Goal: Task Accomplishment & Management: Use online tool/utility

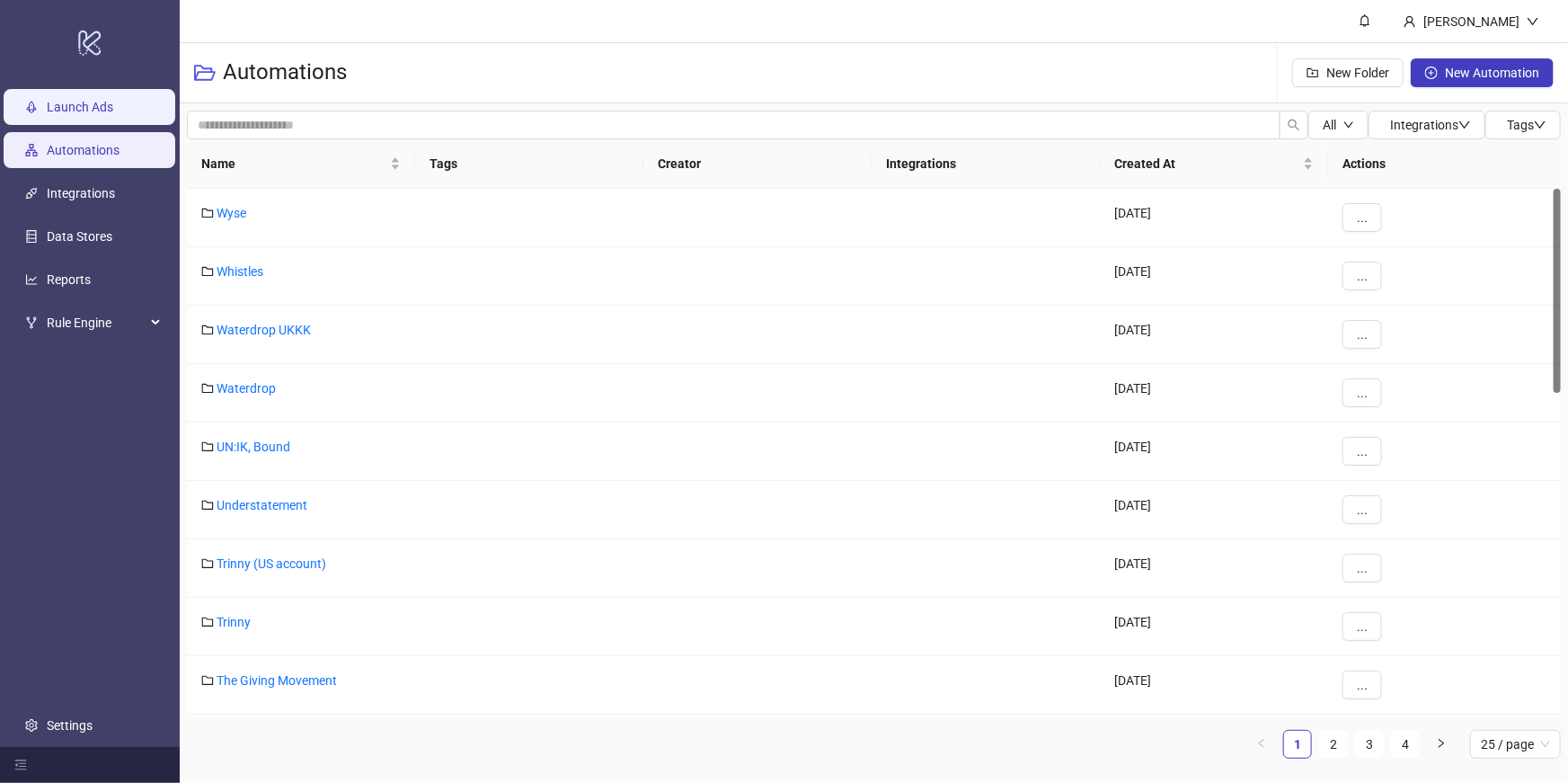
click at [80, 104] on link "Launch Ads" at bounding box center [80, 107] width 66 height 14
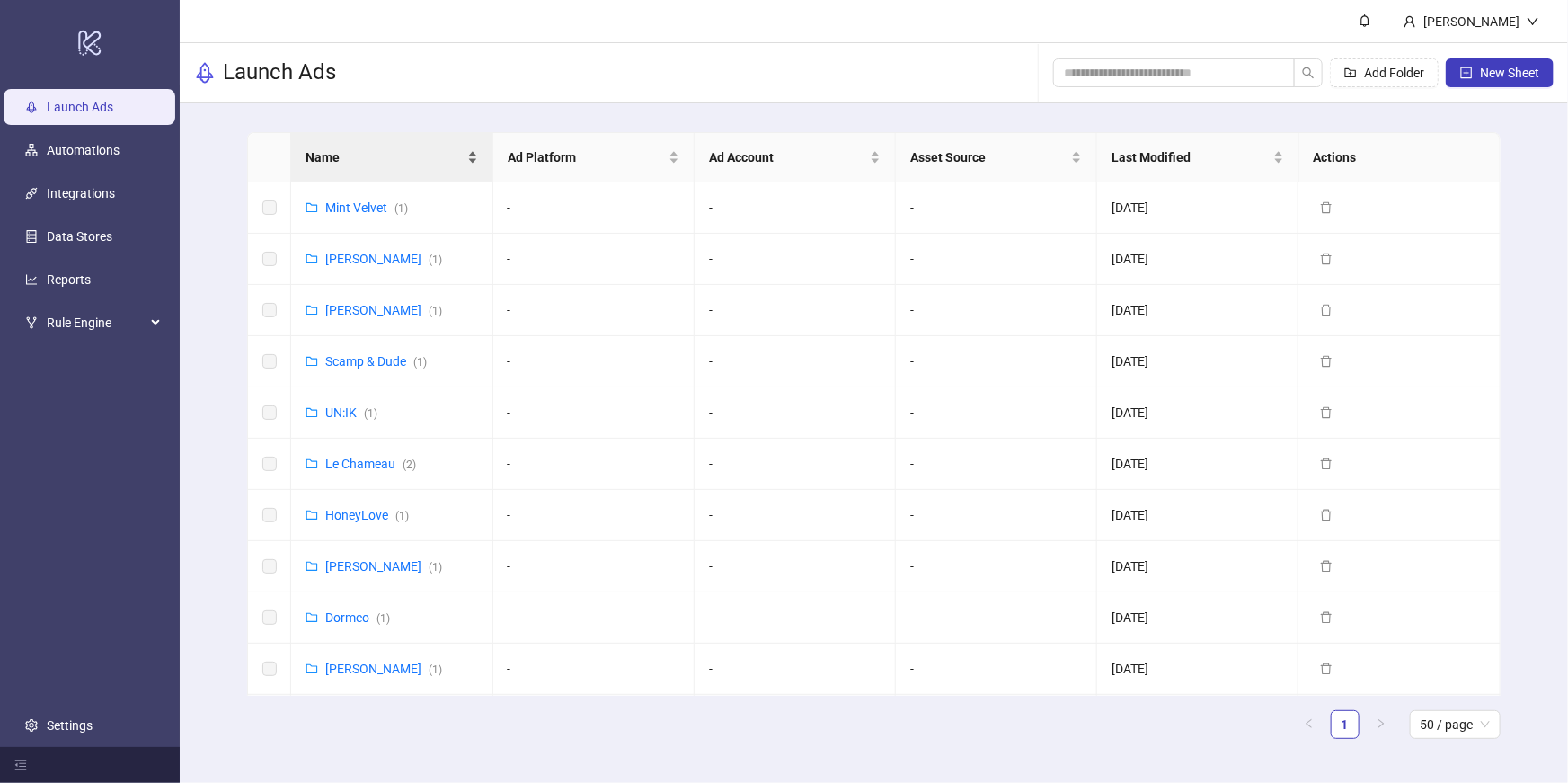
click at [375, 166] on span "Name" at bounding box center [384, 157] width 157 height 20
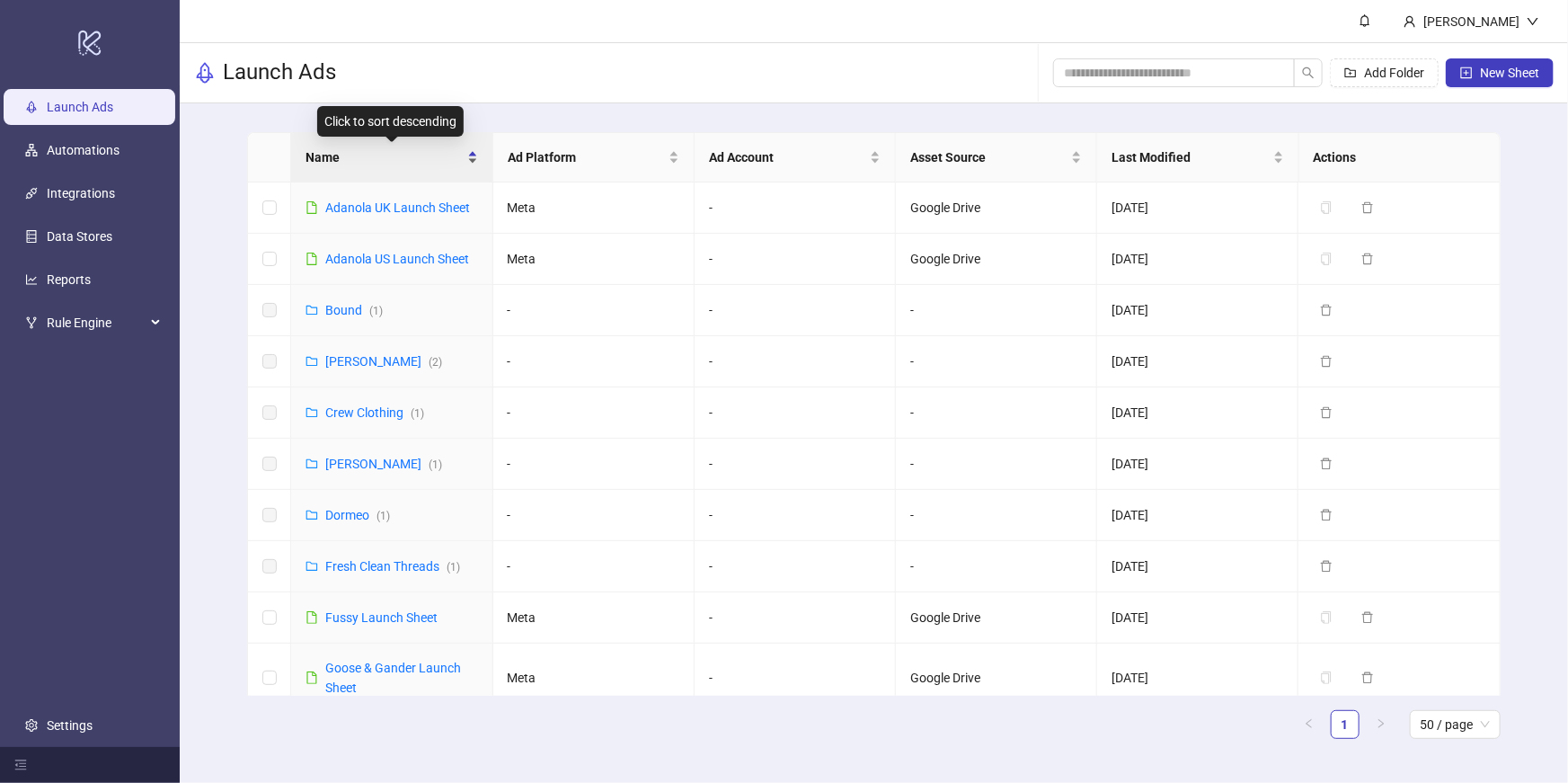
click at [381, 147] on div "Name" at bounding box center [391, 157] width 172 height 20
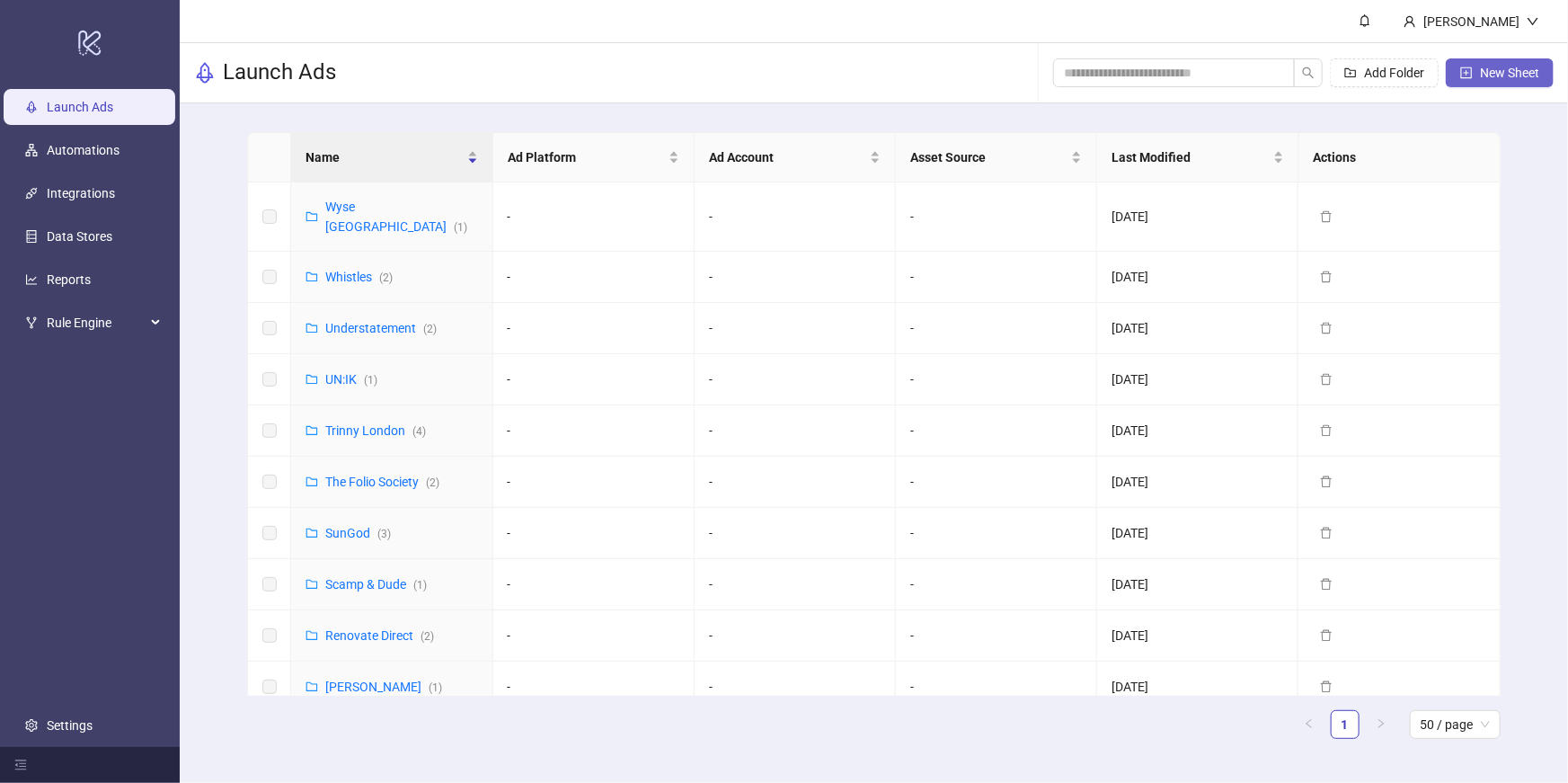
click at [1479, 80] on button "New Sheet" at bounding box center [1500, 73] width 108 height 29
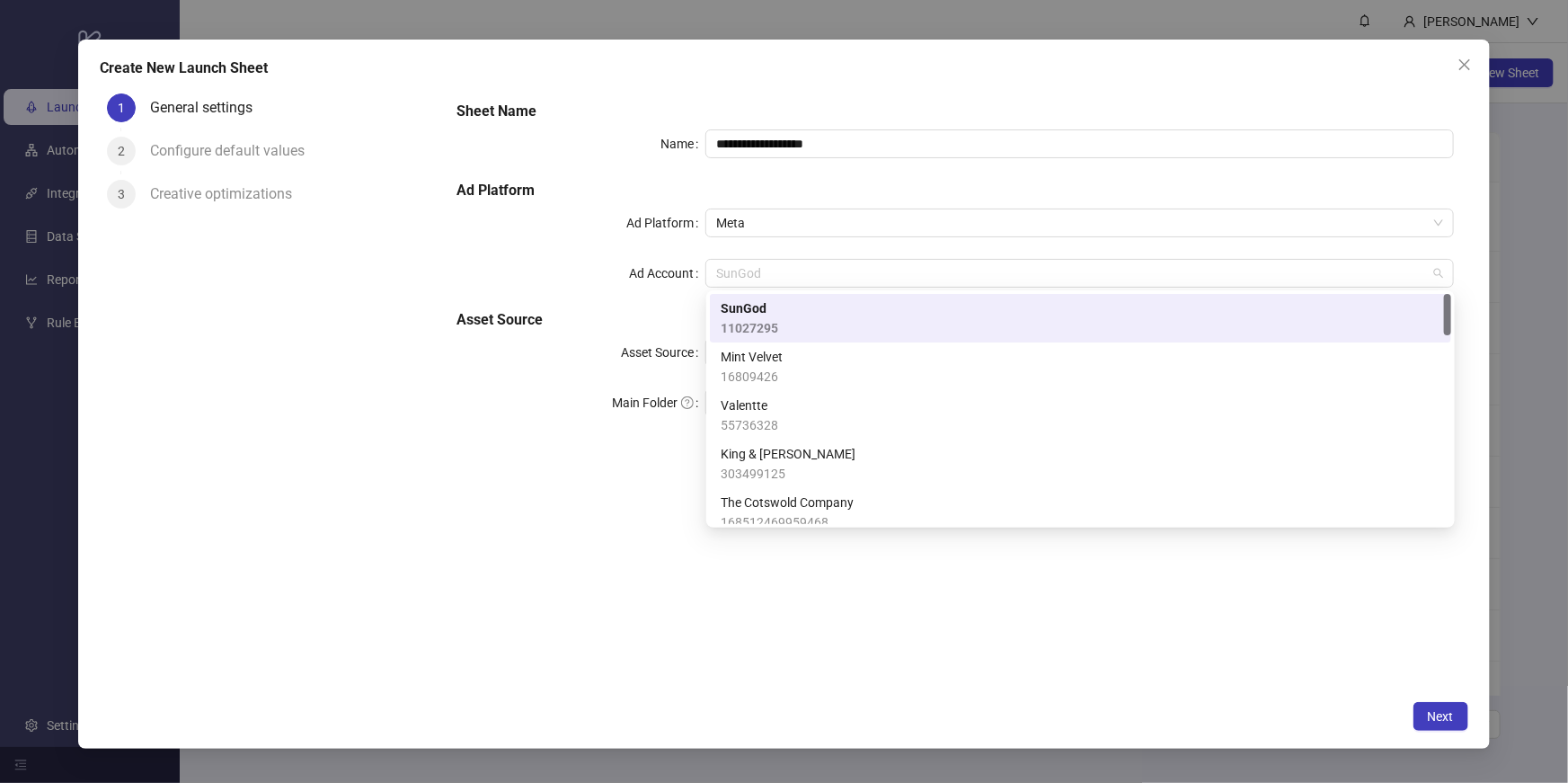
drag, startPoint x: 771, startPoint y: 271, endPoint x: 665, endPoint y: 258, distance: 106.8
click at [665, 259] on div "Ad Account SunGod" at bounding box center [954, 274] width 998 height 29
click at [763, 274] on span "SunGod" at bounding box center [1079, 273] width 726 height 27
type input "**"
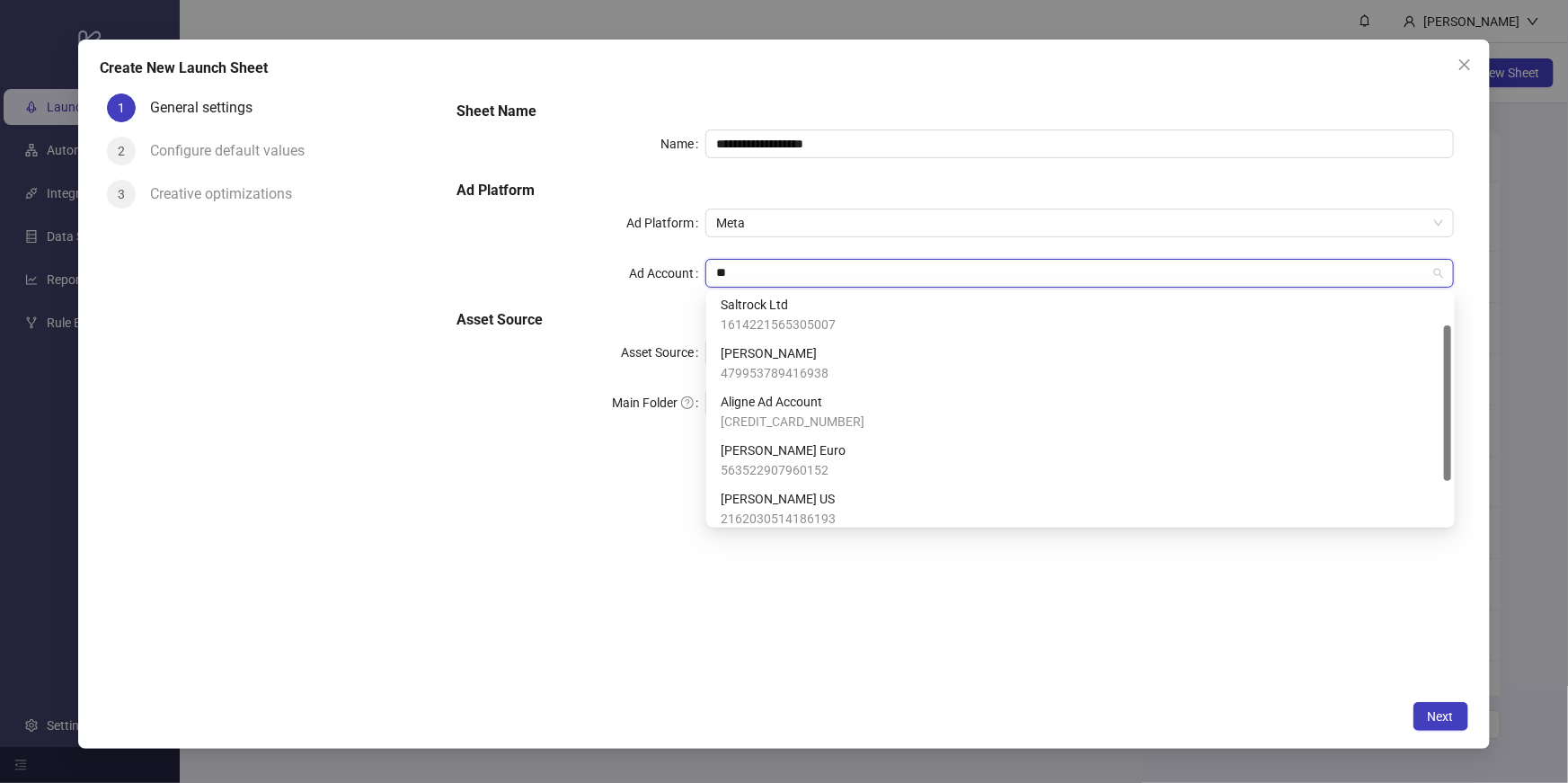
scroll to position [103, 0]
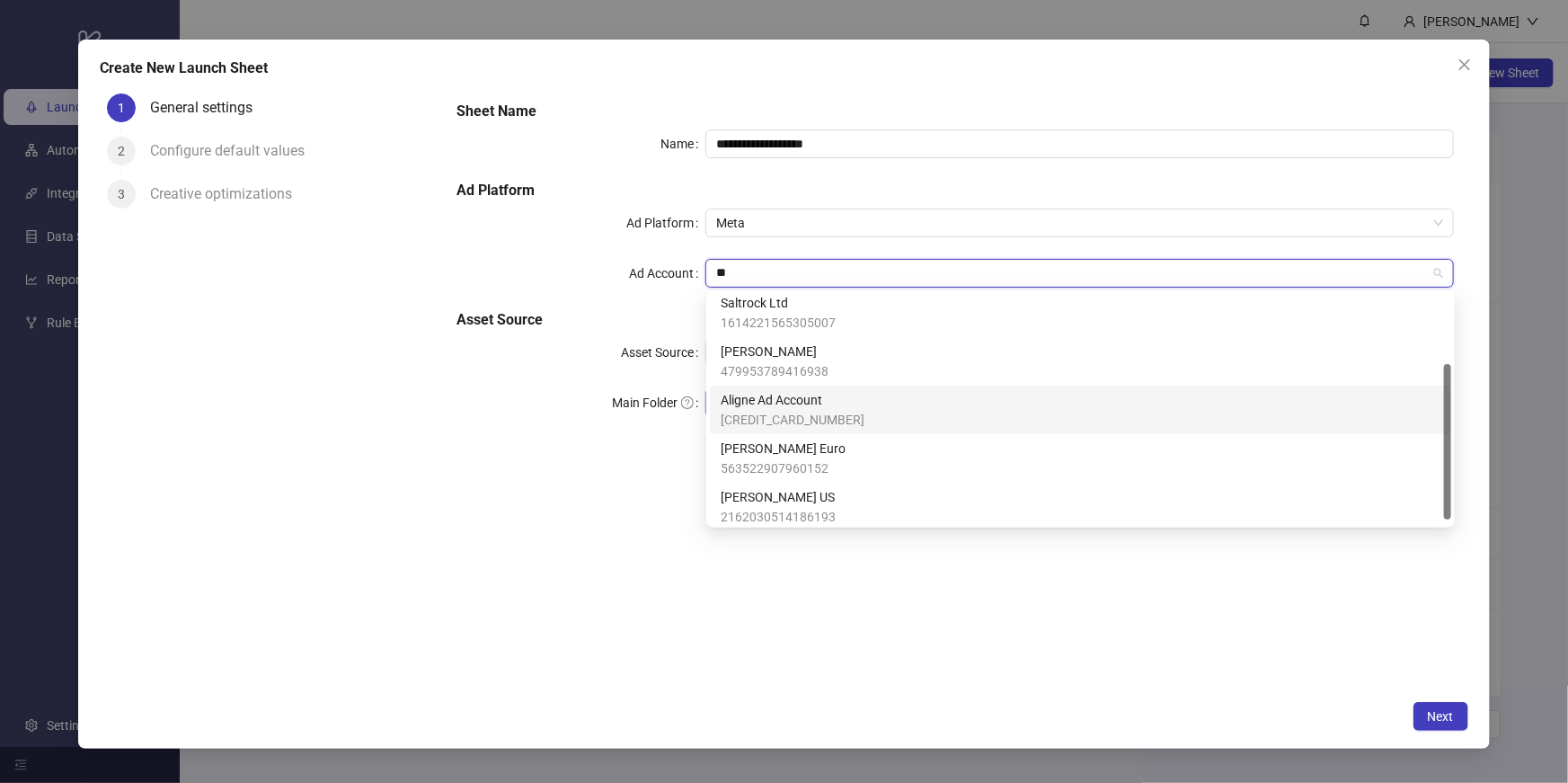
click at [787, 396] on span "Aligne Ad Account" at bounding box center [793, 400] width 144 height 20
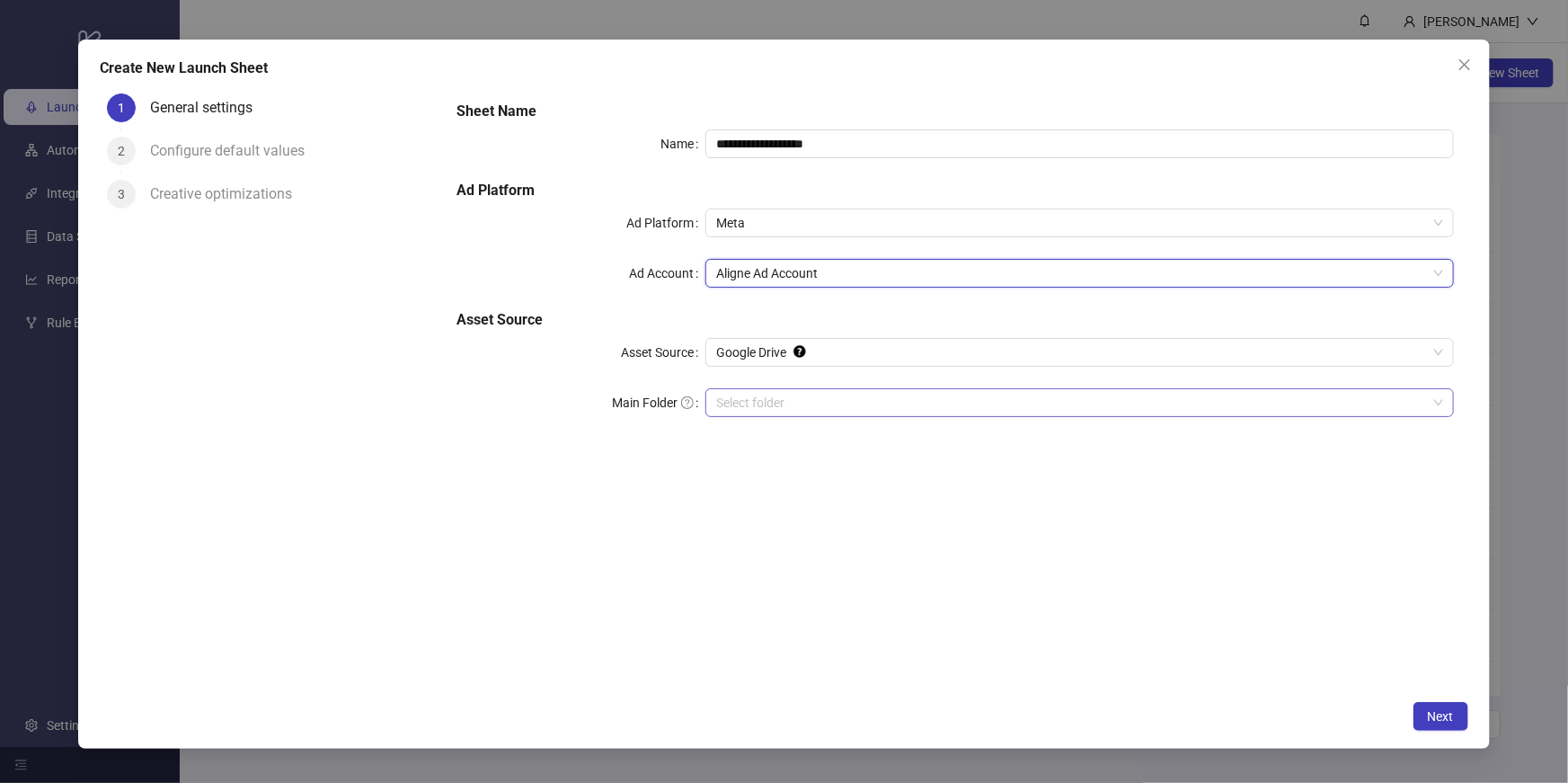
click at [781, 391] on input "Main Folder" at bounding box center [1071, 403] width 710 height 27
click at [1440, 717] on span "Next" at bounding box center [1440, 716] width 26 height 14
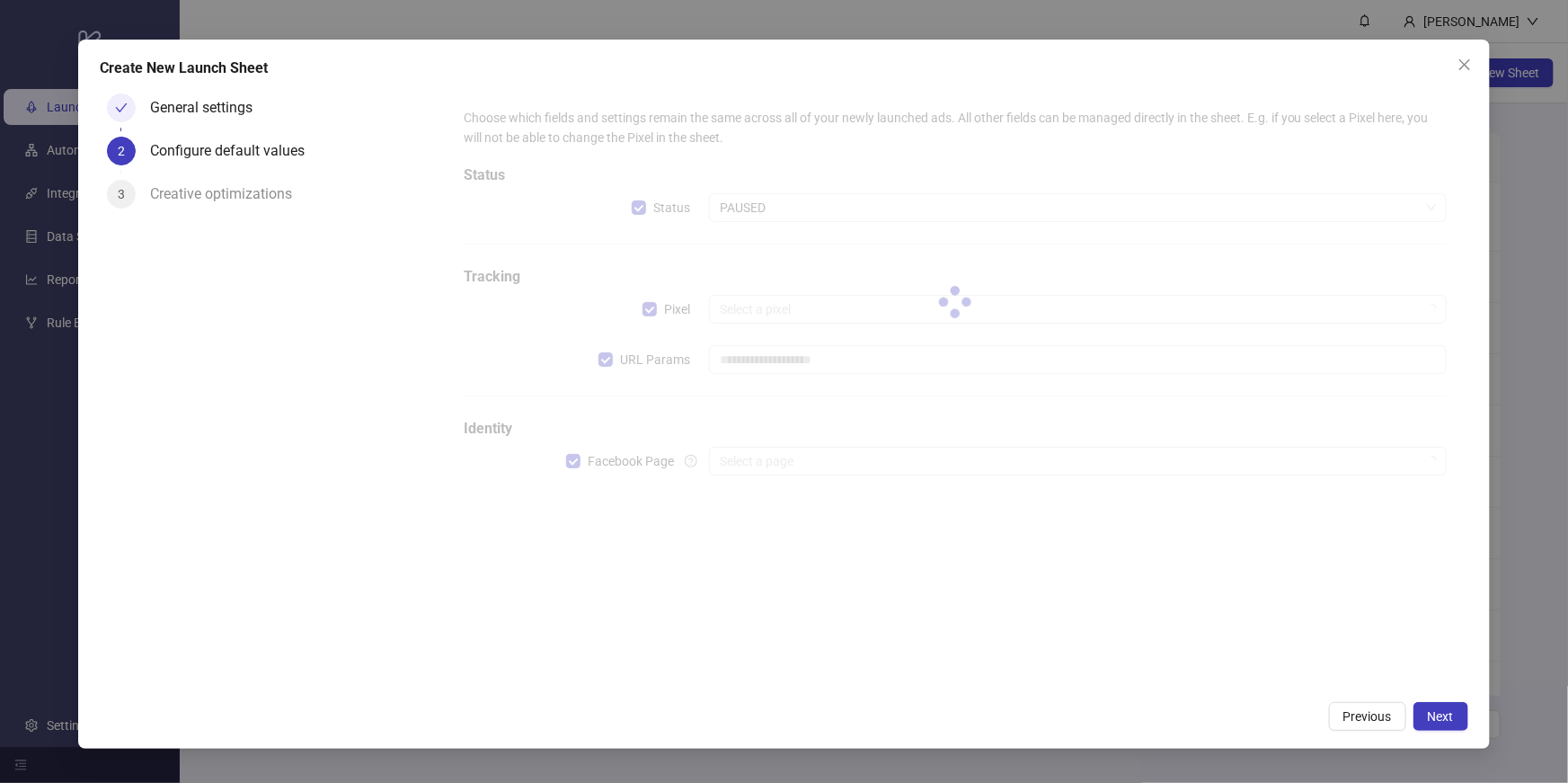
type input "**********"
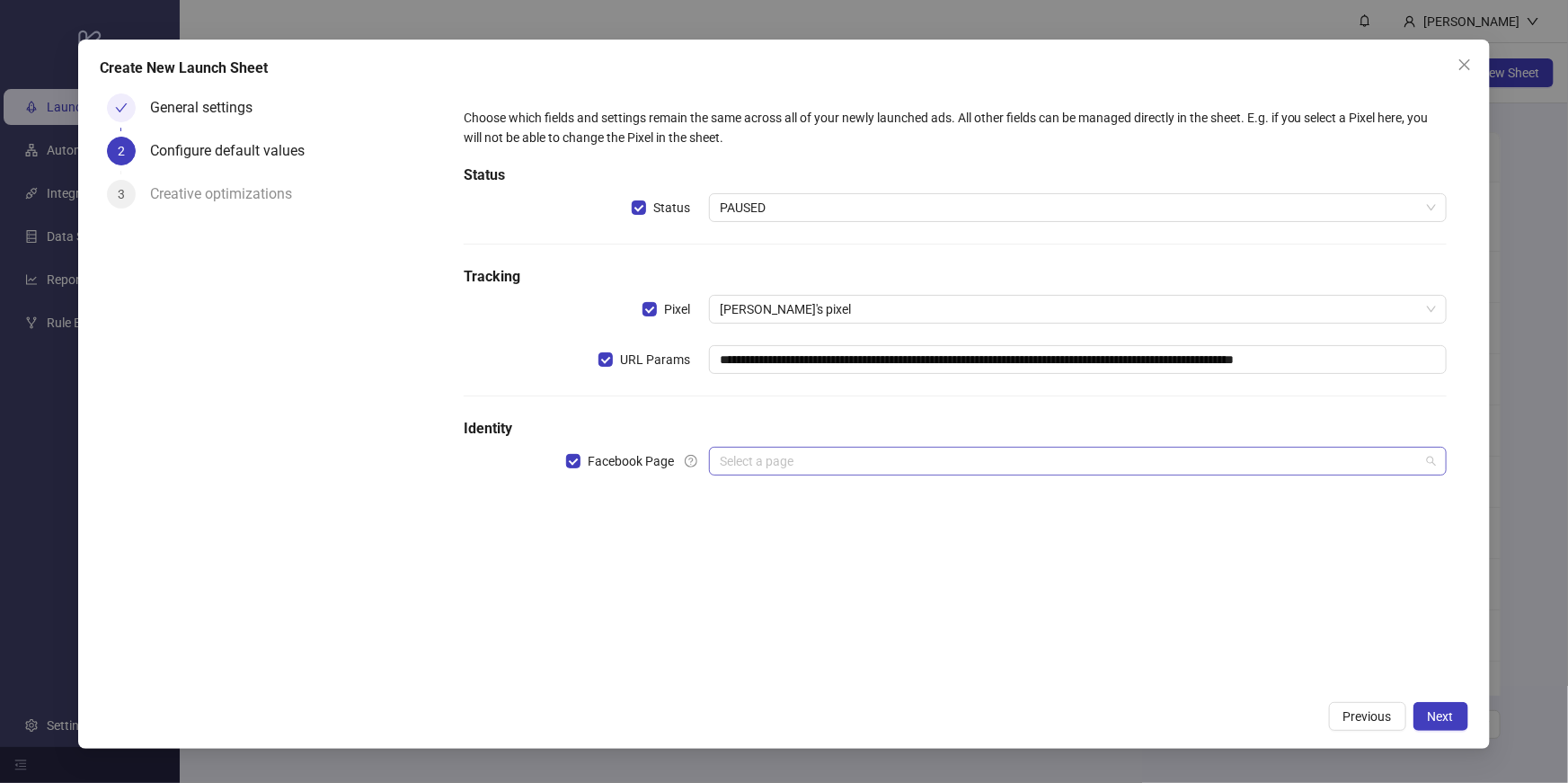
click at [793, 463] on input "search" at bounding box center [1070, 461] width 699 height 27
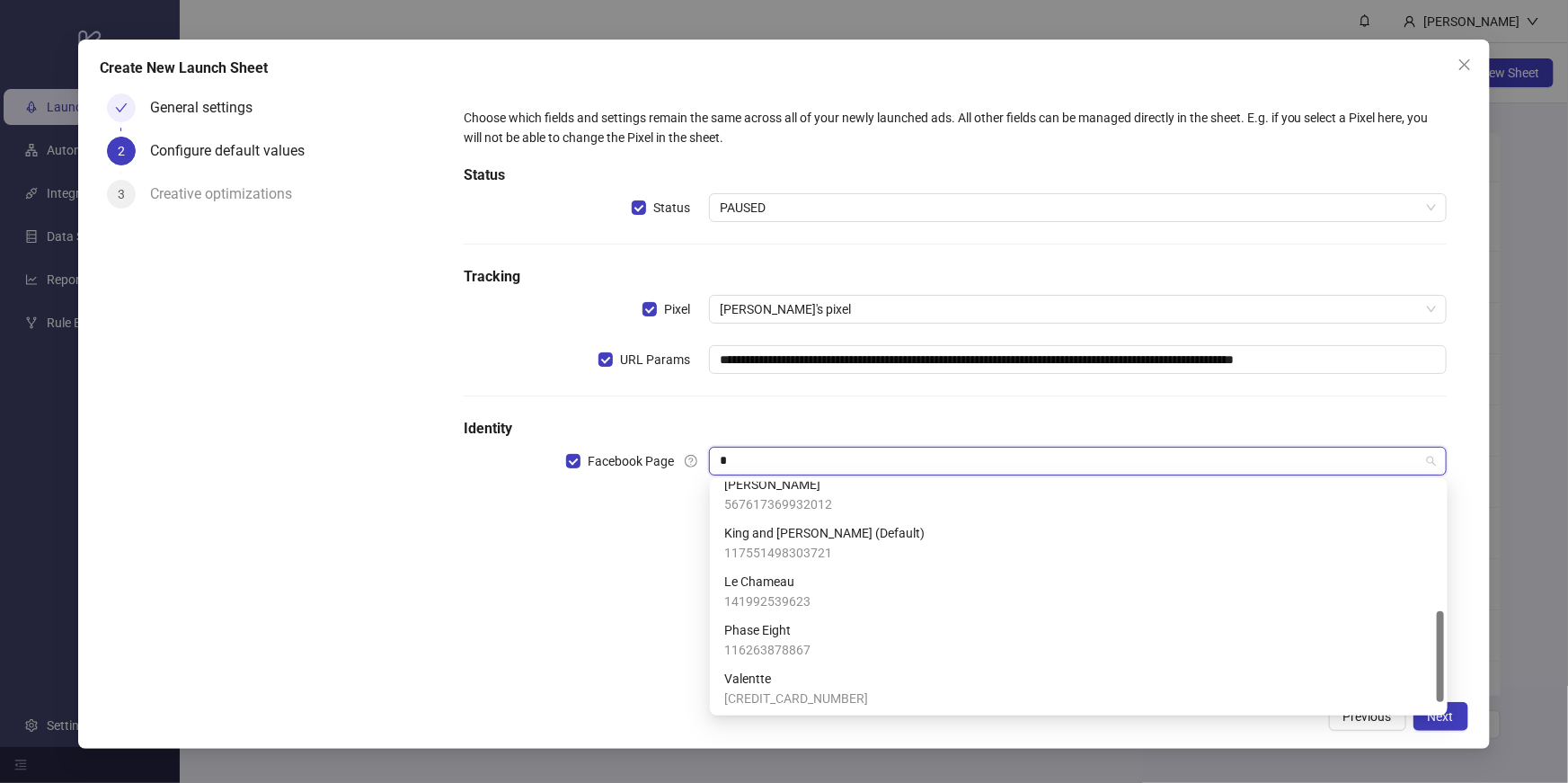
scroll to position [0, 0]
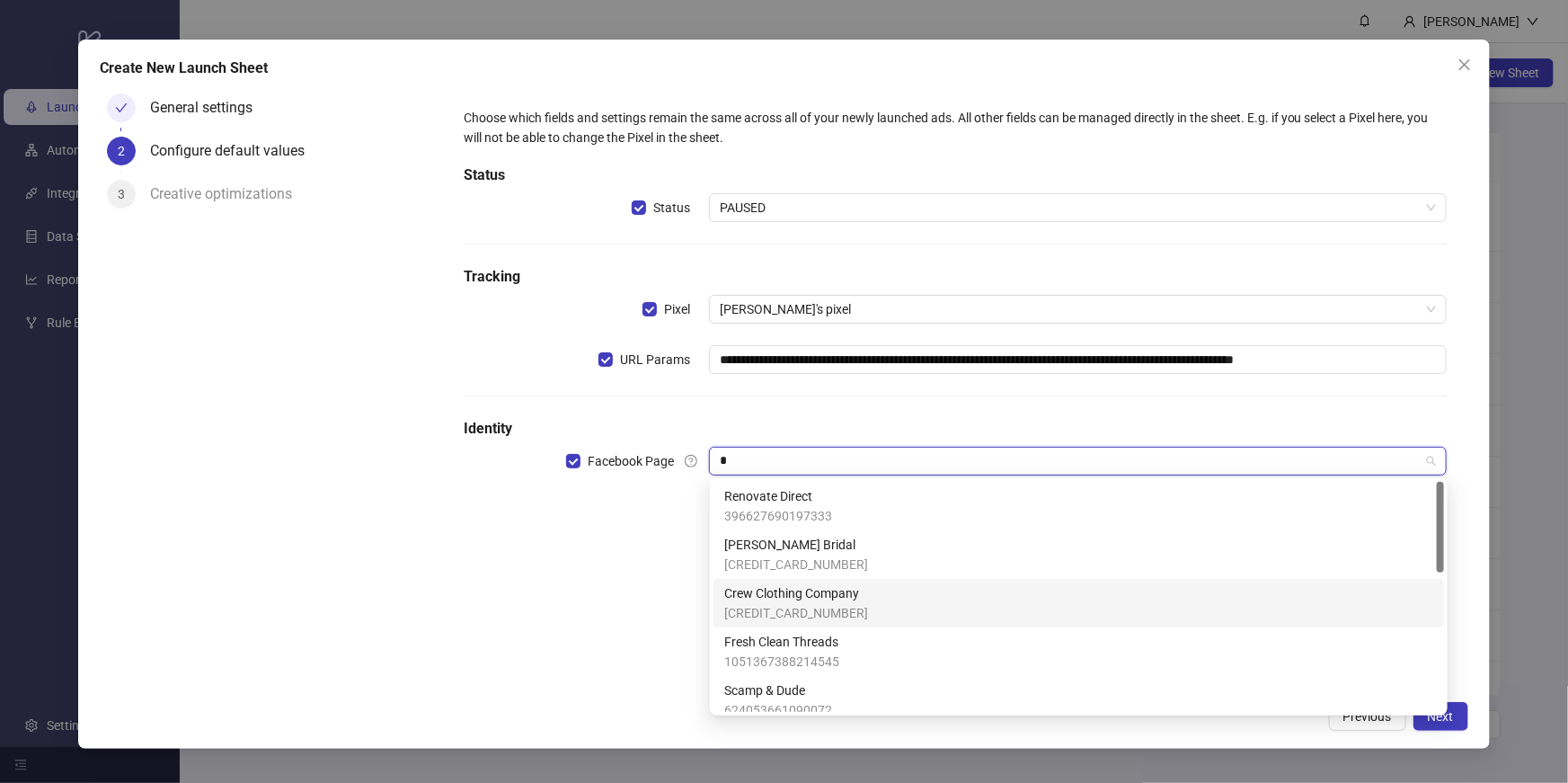
type input "*"
click at [607, 630] on div "**********" at bounding box center [954, 389] width 1026 height 606
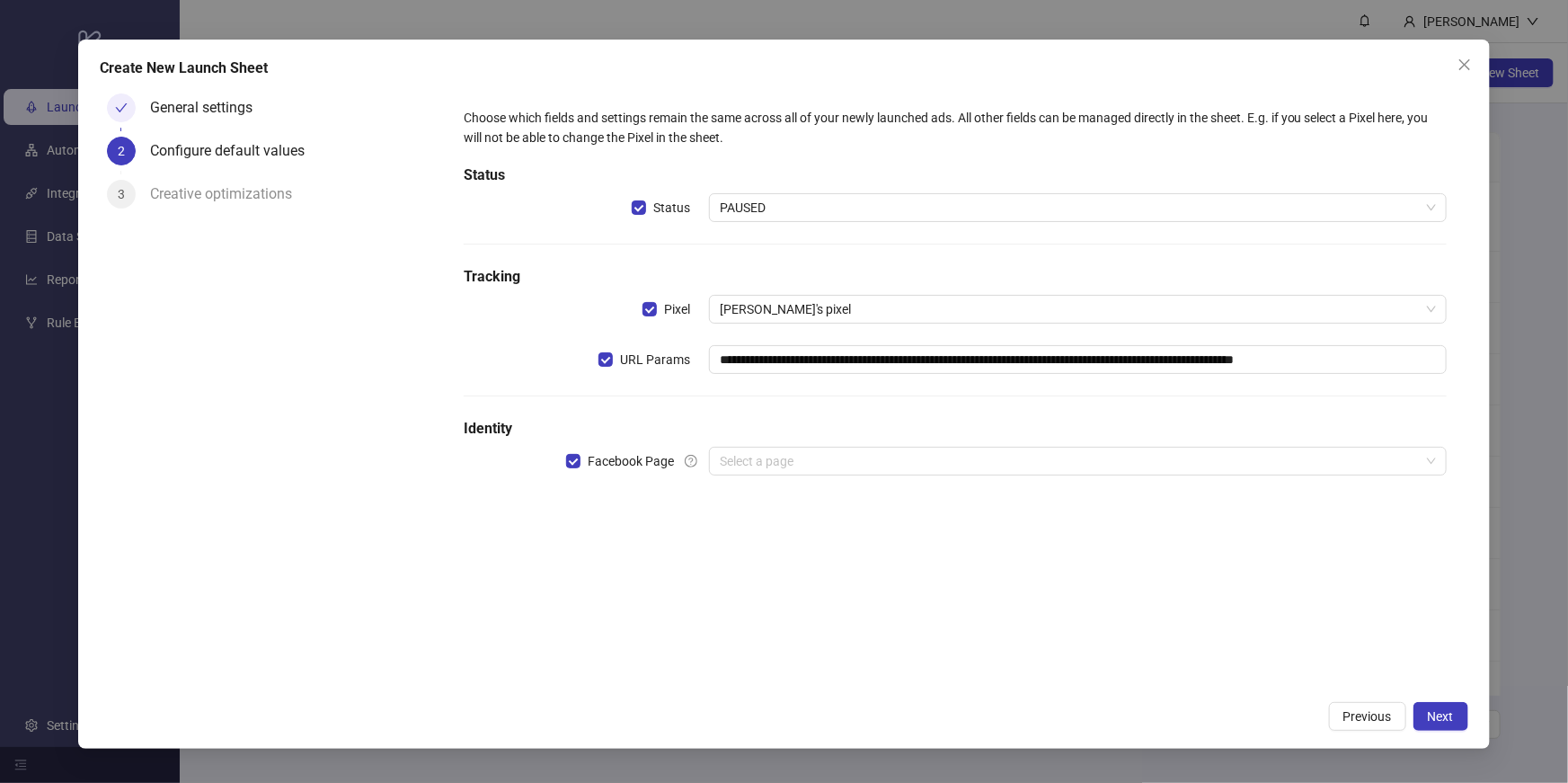
click at [1473, 56] on button "Close" at bounding box center [1465, 64] width 29 height 29
